Goal: Task Accomplishment & Management: Use online tool/utility

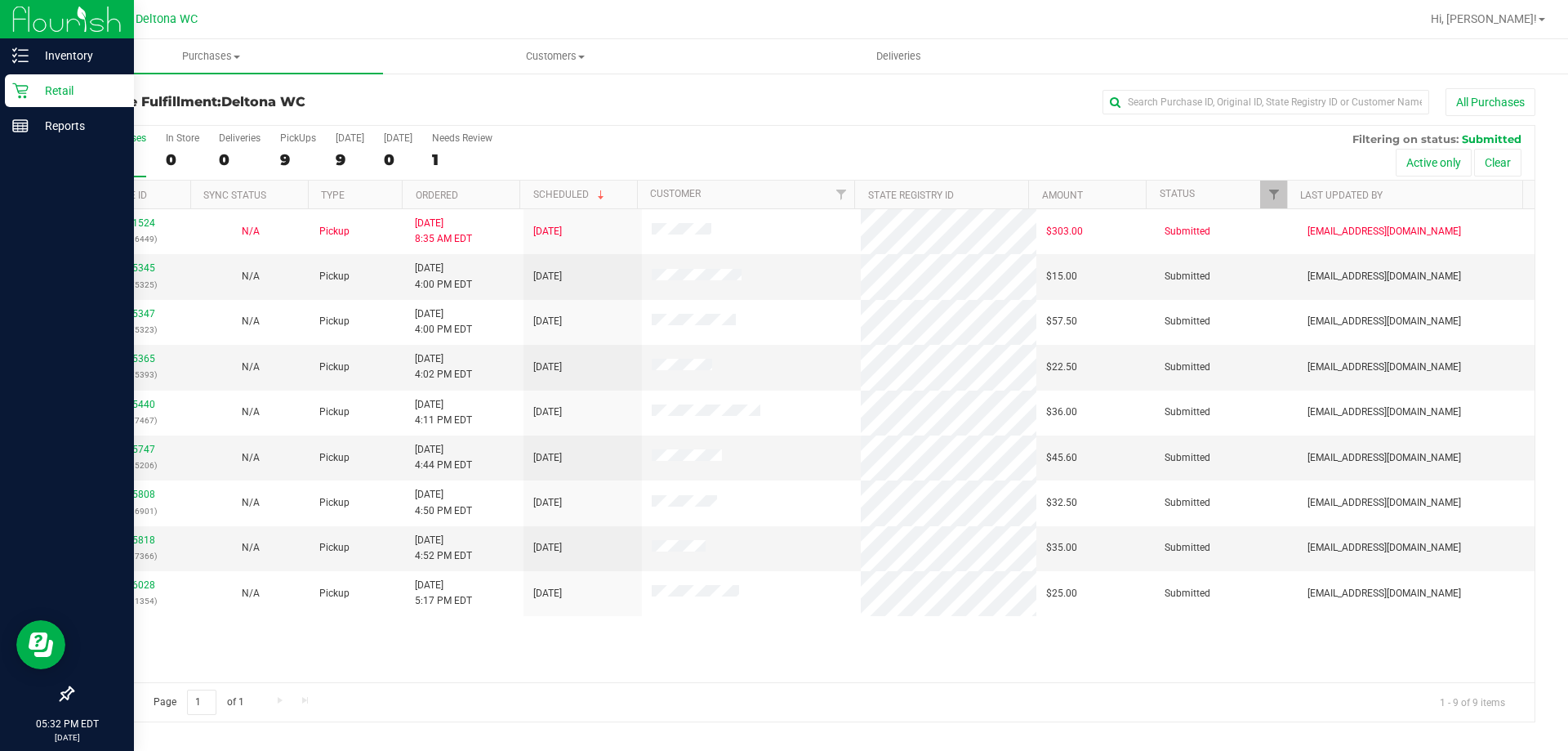
click at [48, 85] on p "Retail" at bounding box center [77, 91] width 98 height 20
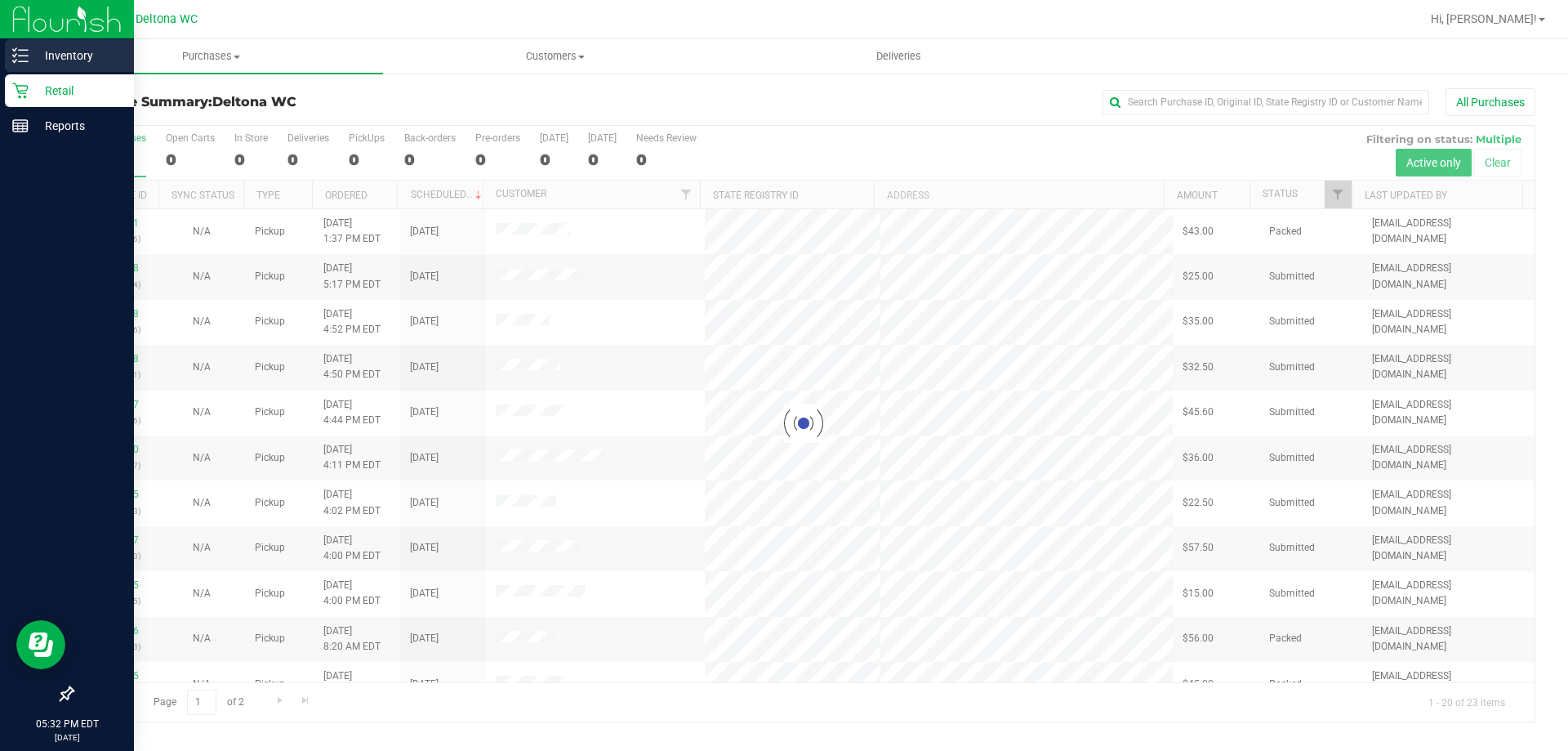
click at [15, 58] on icon at bounding box center [21, 56] width 16 height 16
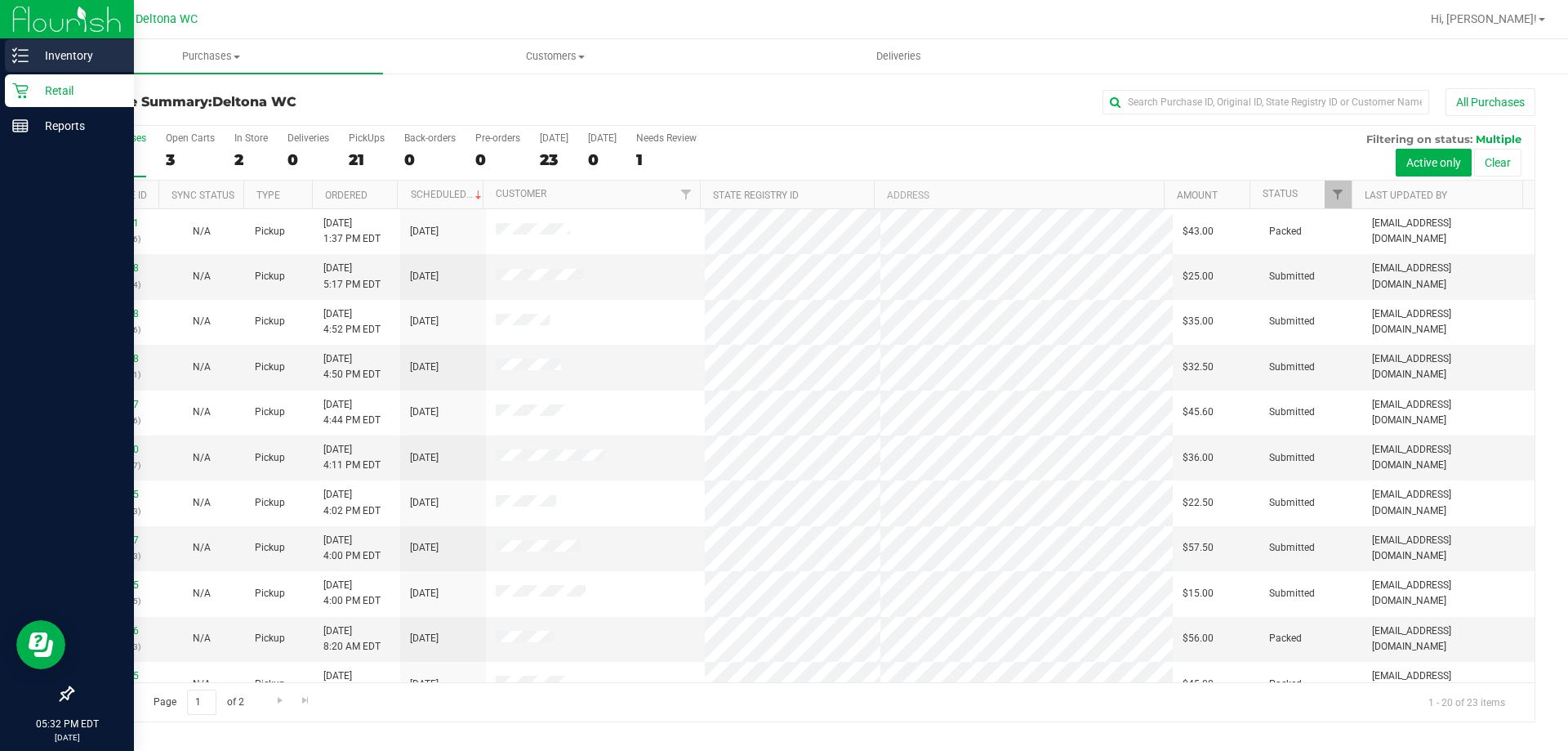
click at [21, 60] on icon at bounding box center [21, 56] width 16 height 16
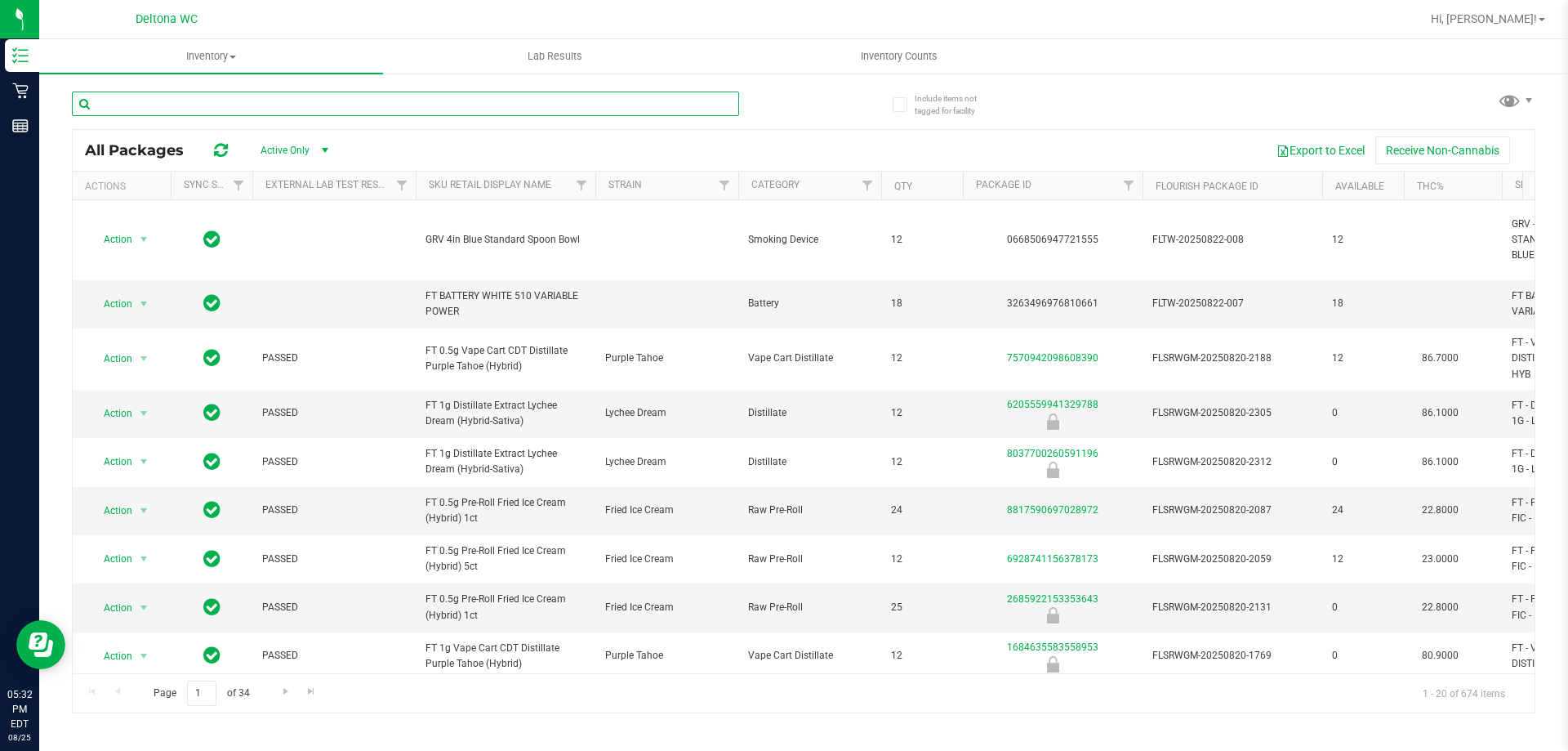
click at [324, 108] on input "text" at bounding box center [405, 103] width 667 height 24
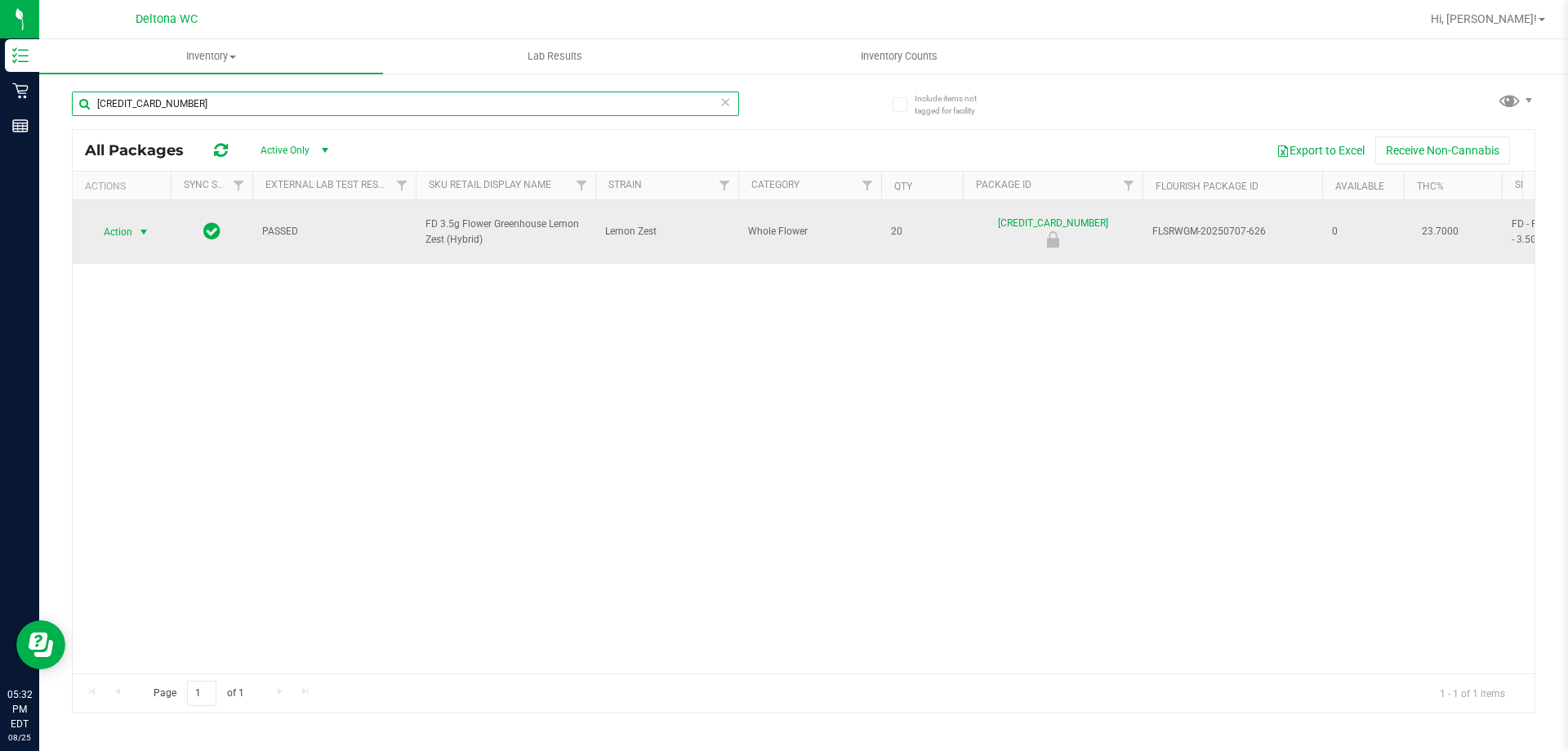
type input "[CREDIT_CARD_NUMBER]"
click at [145, 226] on span "select" at bounding box center [144, 232] width 13 height 13
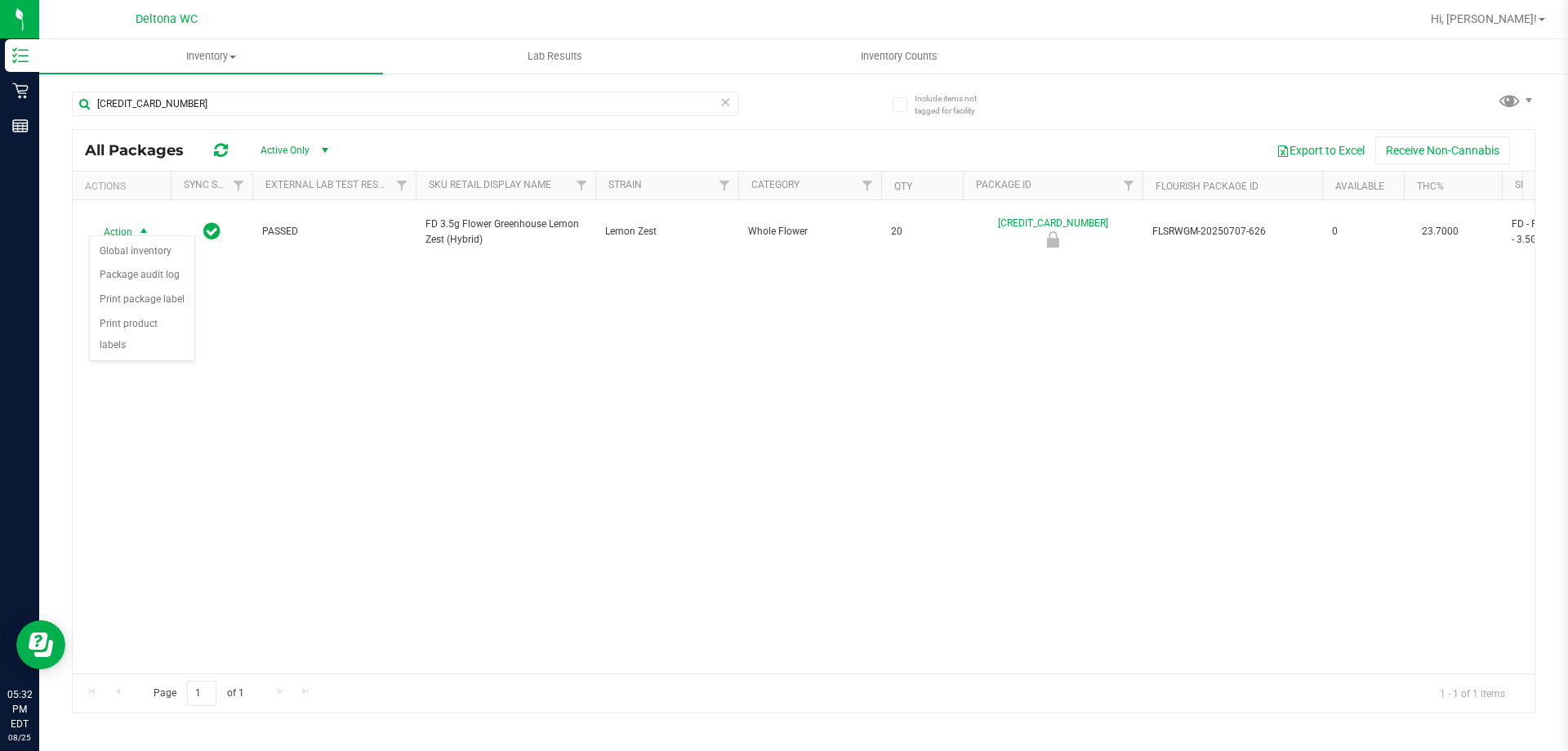
click at [286, 296] on div "Action Action Global inventory Package audit log Print package label Print prod…" at bounding box center [804, 437] width 1462 height 473
click at [1537, 14] on span "Hi, [PERSON_NAME]!" at bounding box center [1484, 19] width 106 height 13
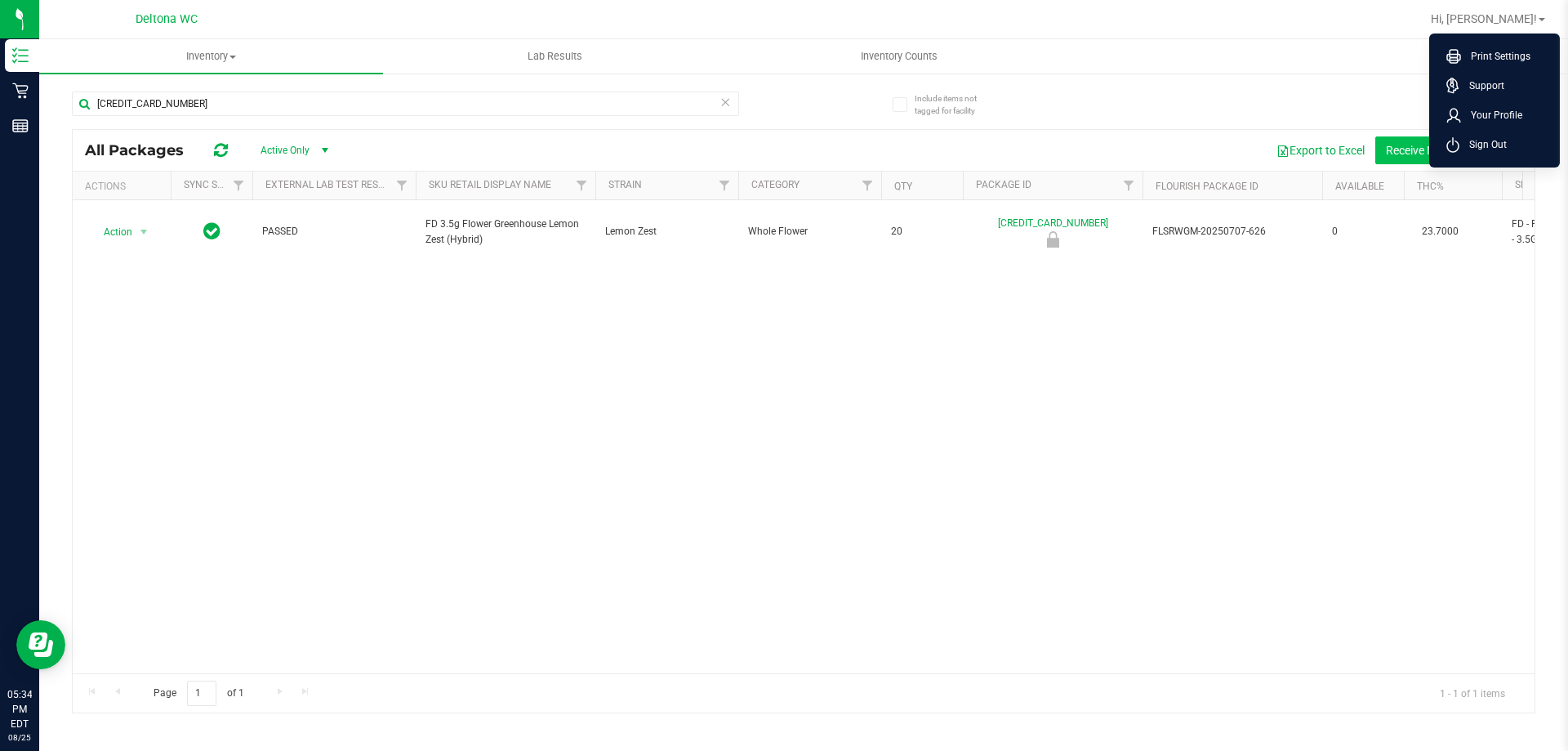
click at [1503, 142] on span "Sign Out" at bounding box center [1483, 145] width 48 height 16
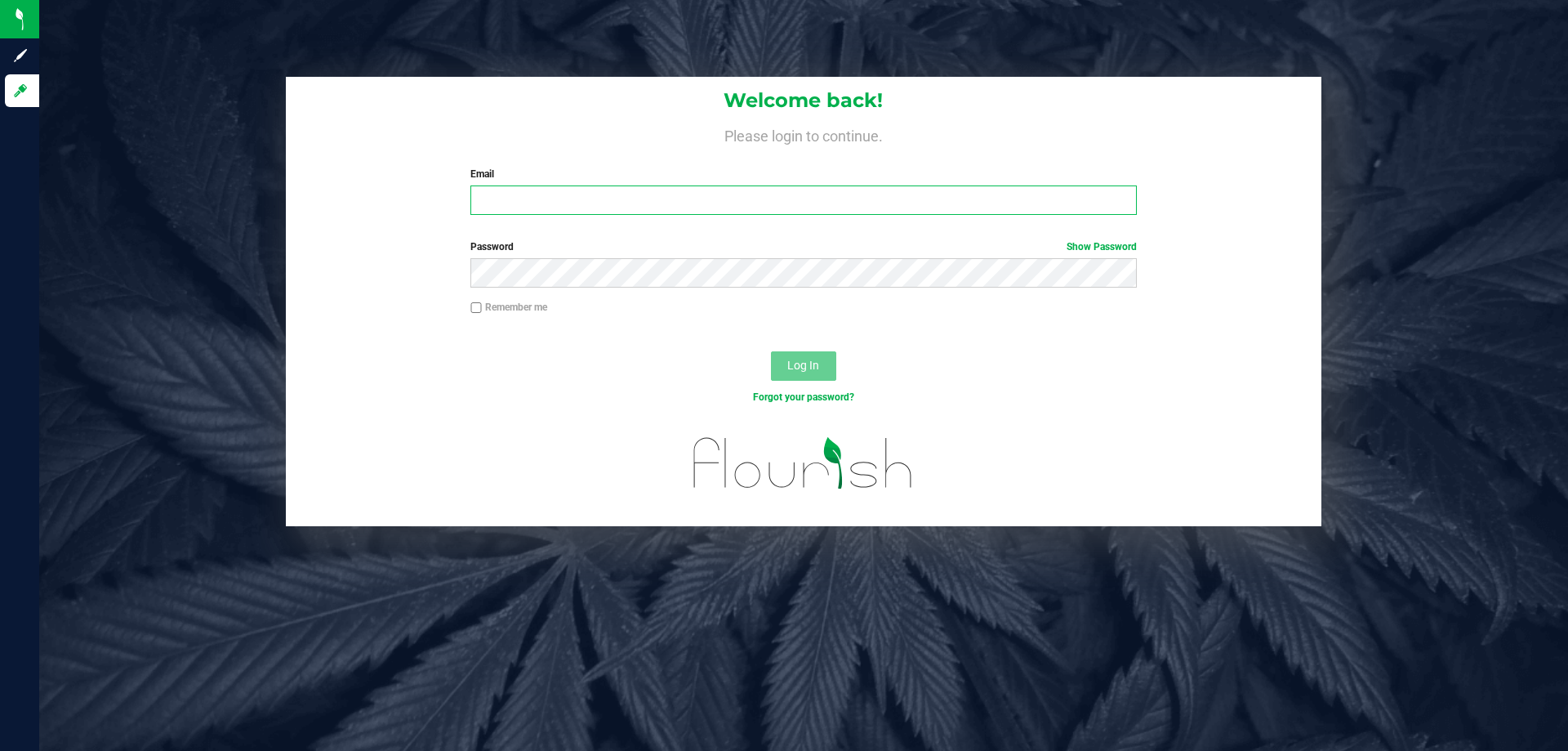
click at [824, 213] on input "Email" at bounding box center [803, 200] width 665 height 30
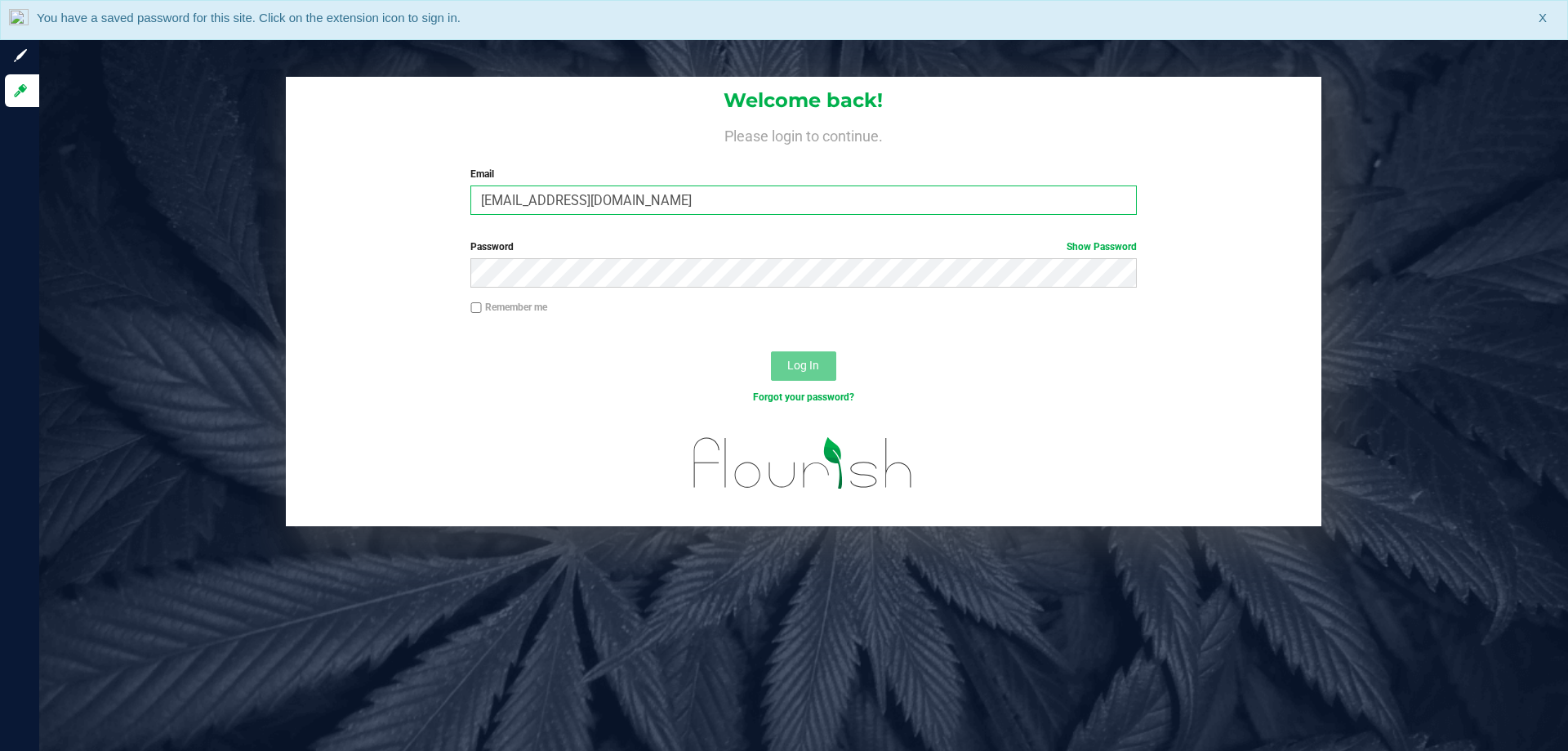
type input "[EMAIL_ADDRESS][DOMAIN_NAME]"
click at [771, 352] on button "Log In" at bounding box center [804, 366] width 66 height 30
